Goal: Complete application form

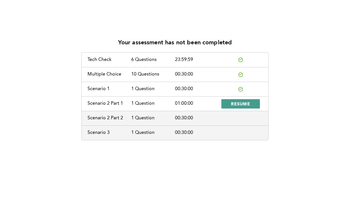
click at [249, 103] on span "RESUME" at bounding box center [240, 104] width 19 height 6
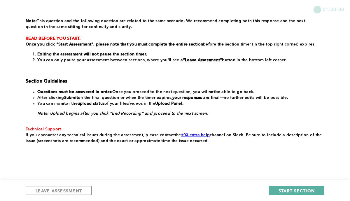
scroll to position [120, 0]
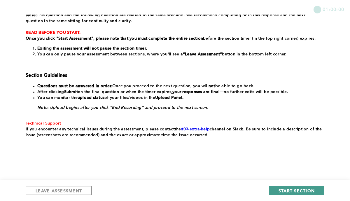
click at [294, 189] on span "START SECTION" at bounding box center [296, 191] width 36 height 6
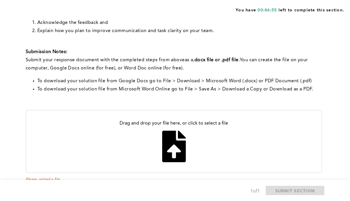
scroll to position [169, 0]
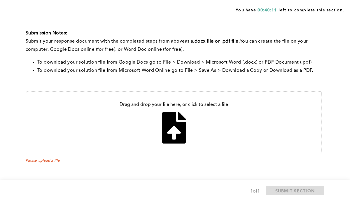
click at [173, 127] on input "file" at bounding box center [173, 123] width 295 height 62
type input "C:\fakepath\Assessment Part 1 Comm.pdf"
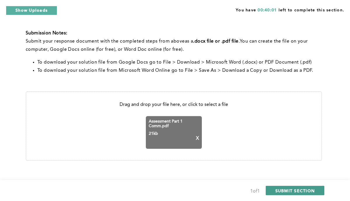
click at [278, 189] on span "SUBMIT SECTION" at bounding box center [295, 191] width 40 height 6
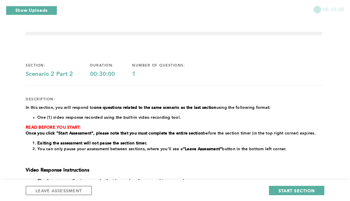
scroll to position [0, 0]
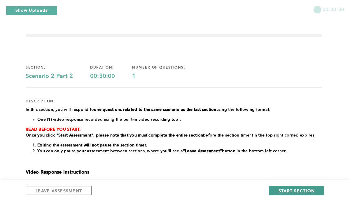
click at [291, 192] on span "START SECTION" at bounding box center [296, 191] width 36 height 6
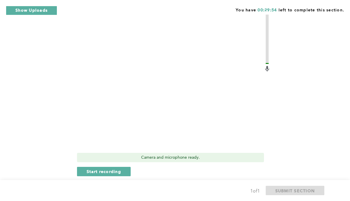
scroll to position [278, 0]
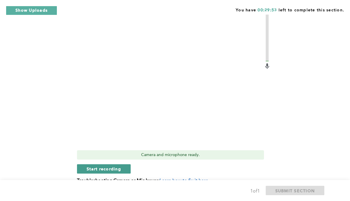
click at [124, 169] on button "Start recording" at bounding box center [104, 168] width 54 height 9
click at [125, 169] on button "Stop recording" at bounding box center [103, 168] width 53 height 9
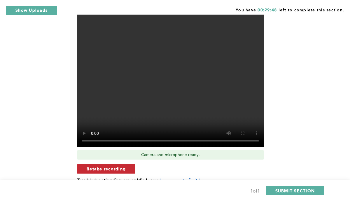
click at [129, 167] on button "Retake recording" at bounding box center [106, 168] width 58 height 9
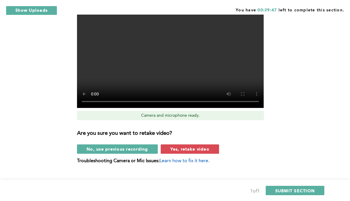
scroll to position [327, 0]
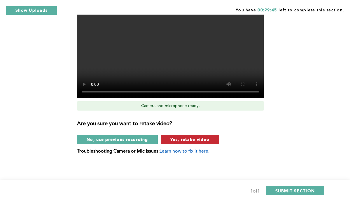
click at [178, 140] on span "Yes, retake video" at bounding box center [189, 139] width 39 height 6
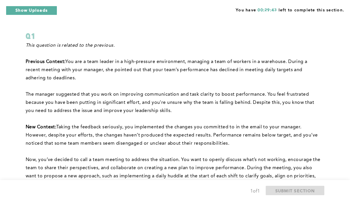
scroll to position [0, 0]
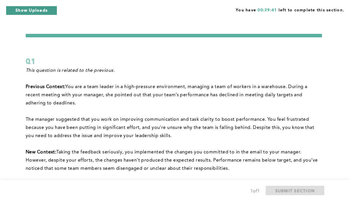
click at [54, 13] on button "Show Uploads" at bounding box center [31, 10] width 51 height 9
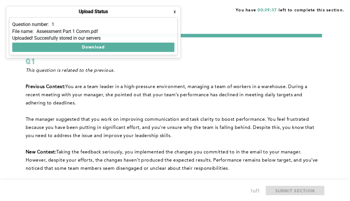
click at [175, 11] on button "x" at bounding box center [175, 12] width 6 height 6
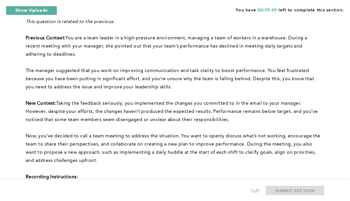
scroll to position [49, 0]
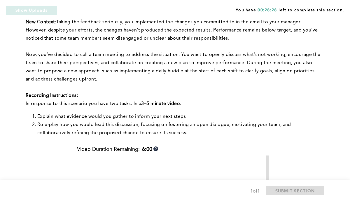
scroll to position [131, 0]
